Goal: Navigation & Orientation: Find specific page/section

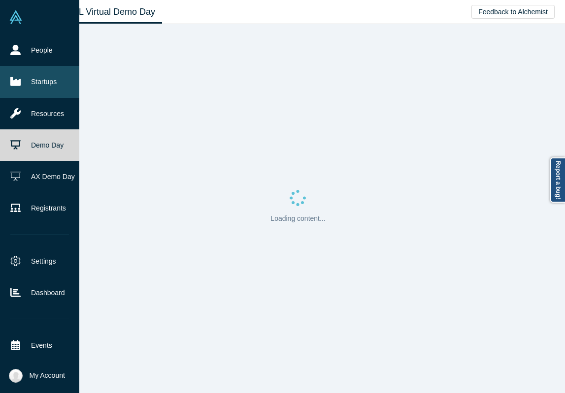
click at [16, 78] on icon at bounding box center [15, 81] width 10 height 10
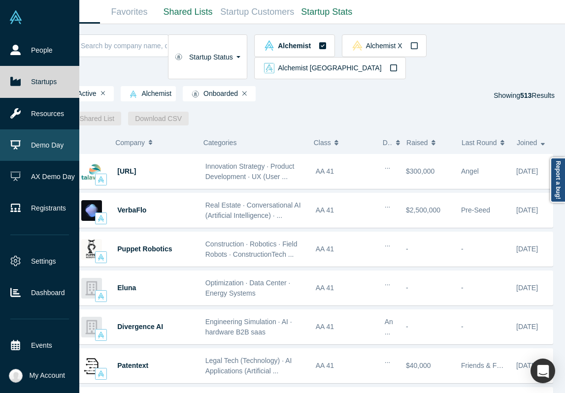
click at [25, 155] on link "Demo Day" at bounding box center [39, 145] width 79 height 32
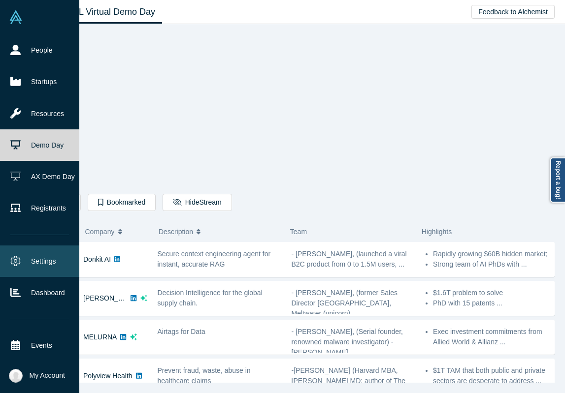
click at [50, 263] on link "Settings" at bounding box center [39, 262] width 79 height 32
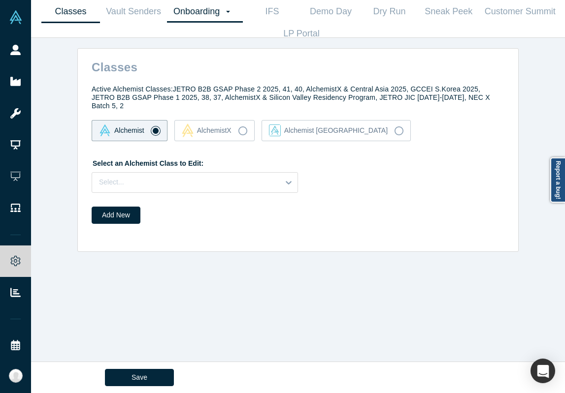
click at [194, 11] on link "Onboarding Dashboard Settings" at bounding box center [205, 11] width 76 height 23
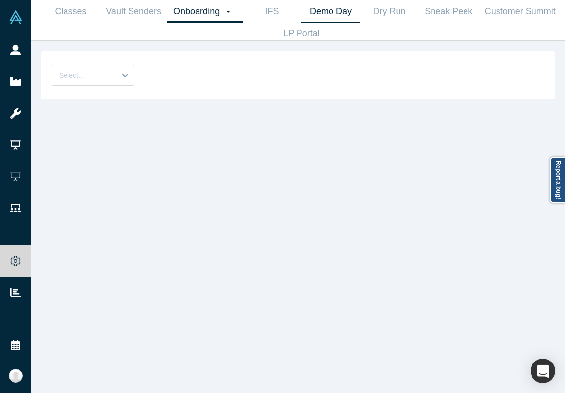
click at [315, 10] on link "Demo Day" at bounding box center [330, 11] width 59 height 23
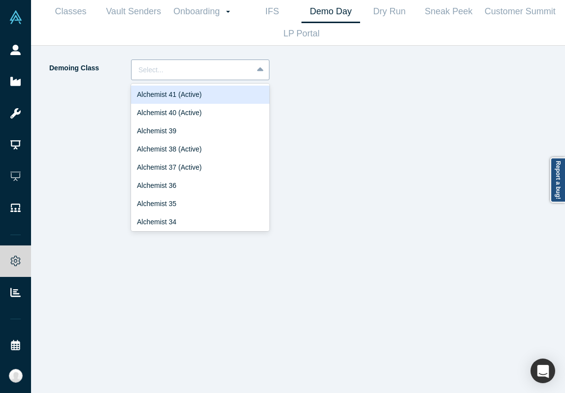
click at [161, 78] on div "Select..." at bounding box center [200, 70] width 138 height 21
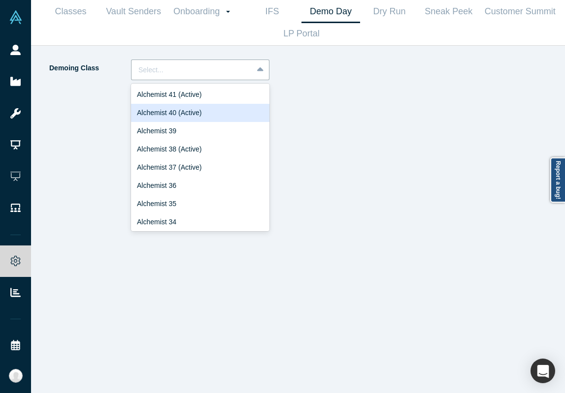
click at [156, 116] on div "Alchemist 40 (Active)" at bounding box center [200, 113] width 138 height 18
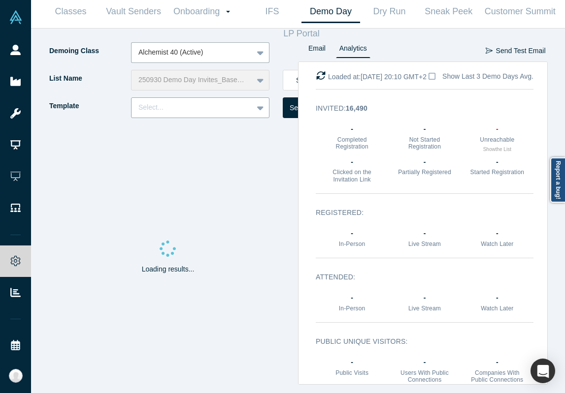
click at [209, 112] on div "Select..." at bounding box center [191, 107] width 107 height 10
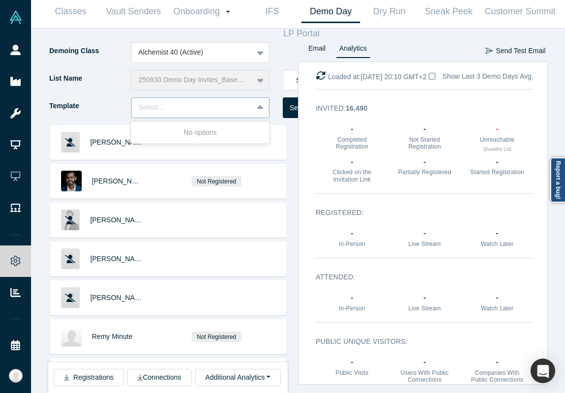
click at [209, 112] on div "Select..." at bounding box center [191, 107] width 107 height 10
click at [209, 112] on div at bounding box center [191, 107] width 107 height 12
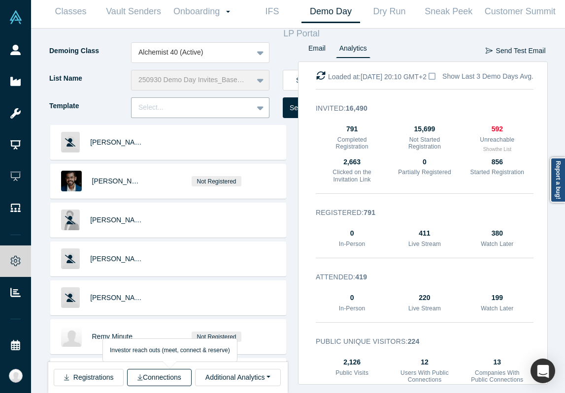
click at [172, 380] on button "Connections" at bounding box center [159, 377] width 64 height 17
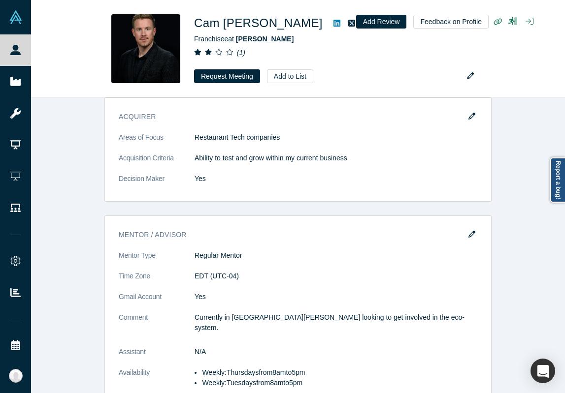
scroll to position [2225, 0]
